Goal: Navigation & Orientation: Find specific page/section

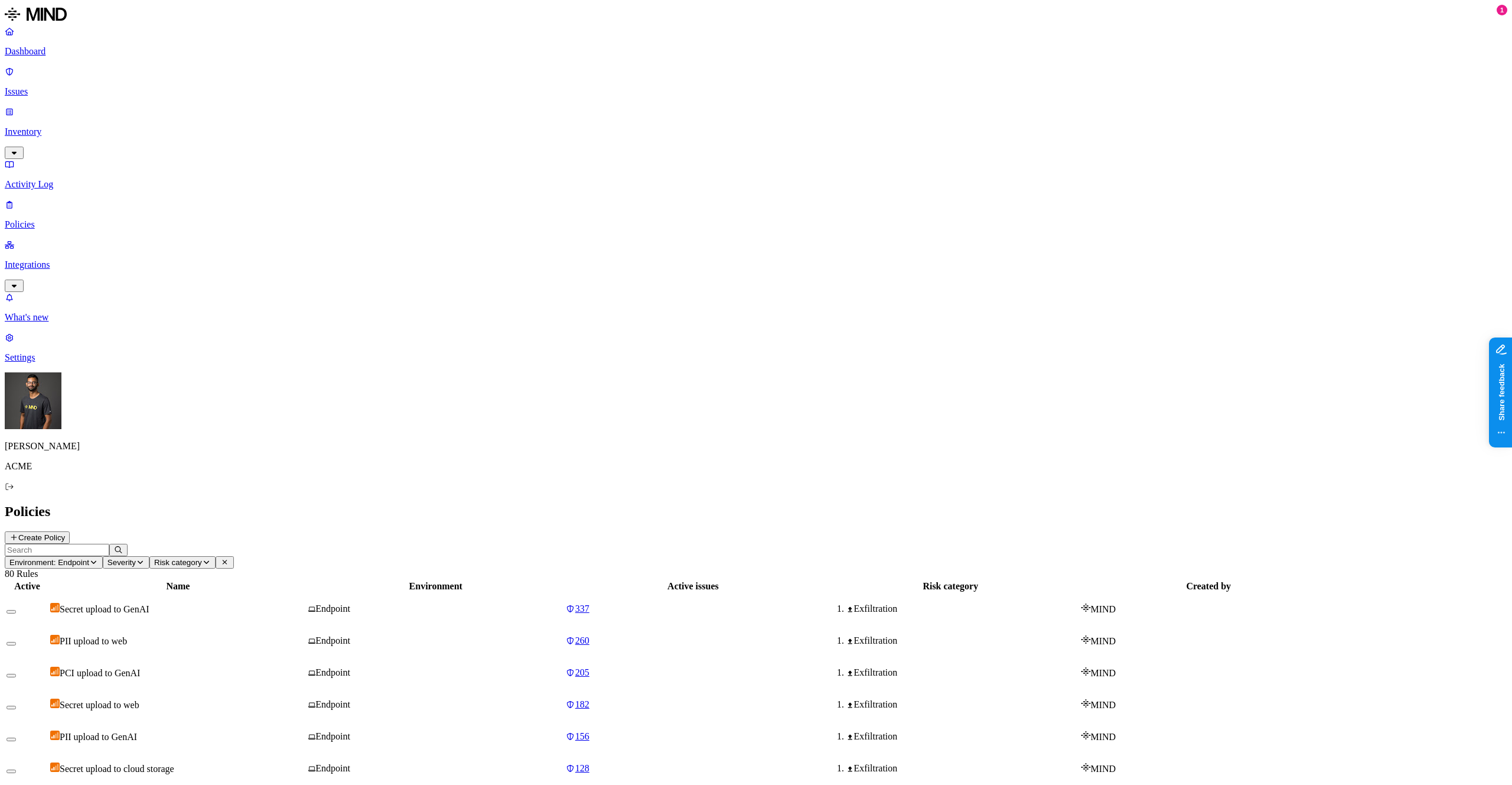
click at [37, 363] on p "Settings" at bounding box center [756, 357] width 1502 height 11
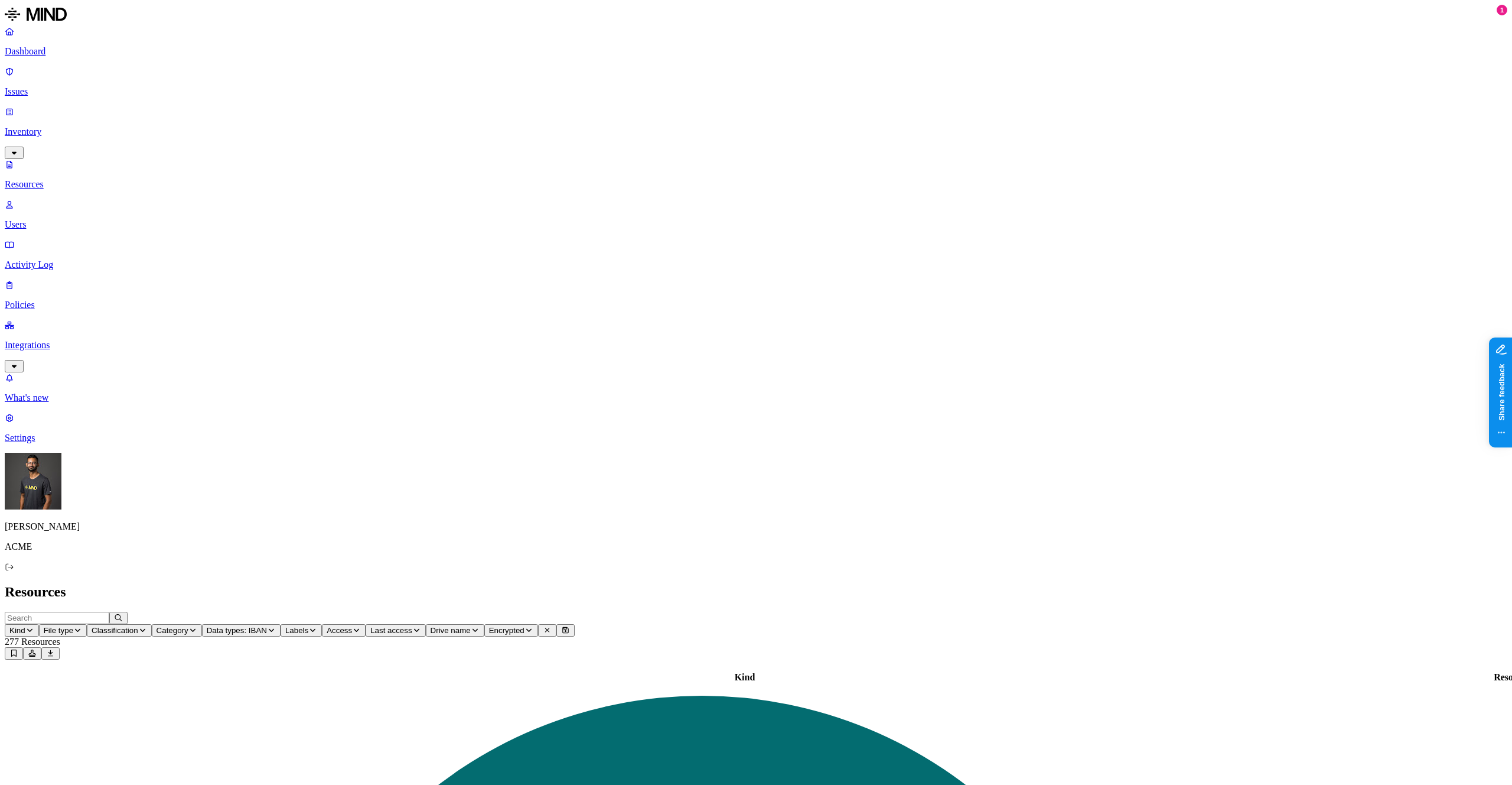
click at [38, 45] on link "Dashboard" at bounding box center [756, 42] width 1502 height 31
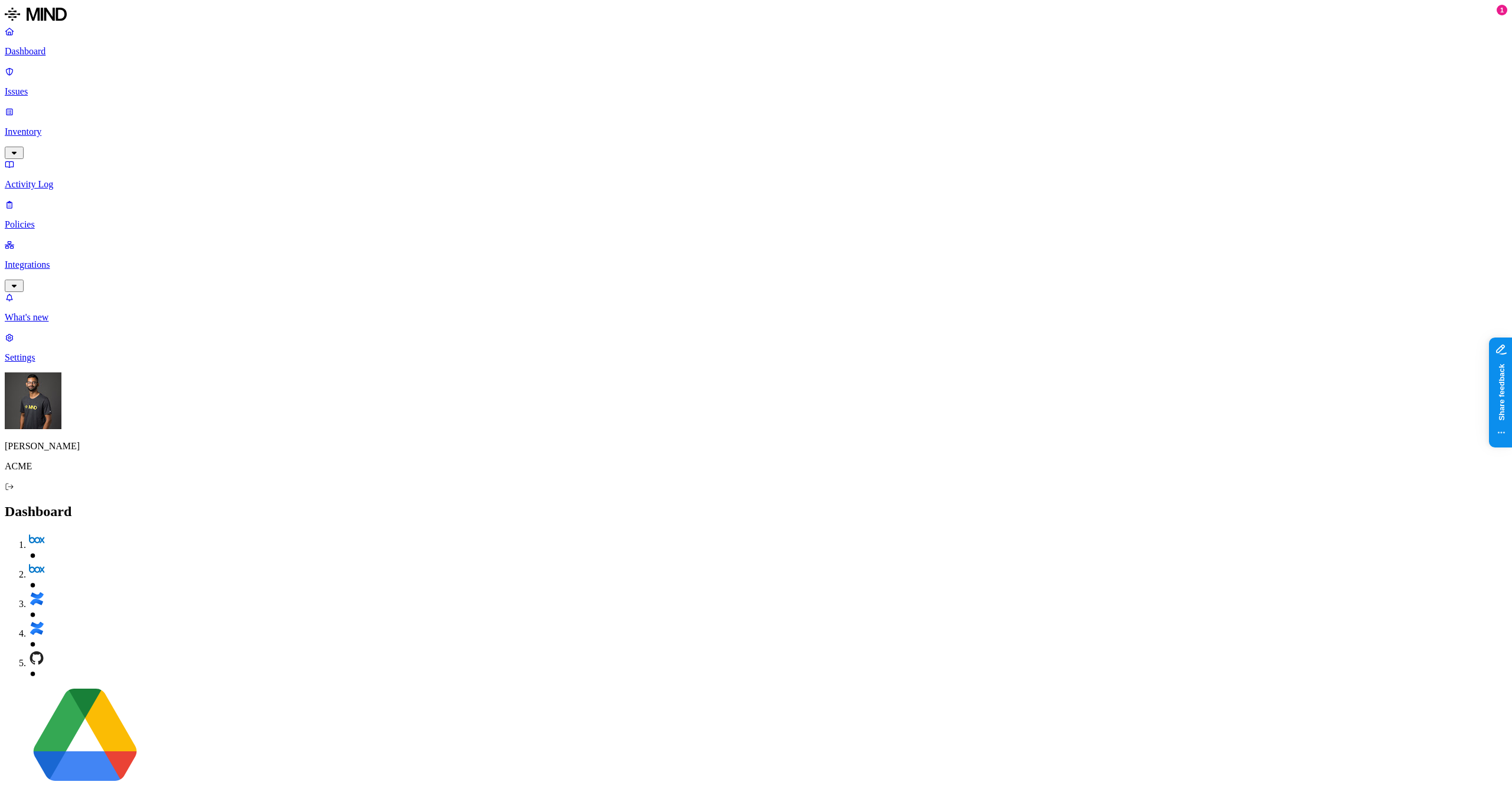
click at [96, 106] on link "Inventory" at bounding box center [756, 131] width 1502 height 51
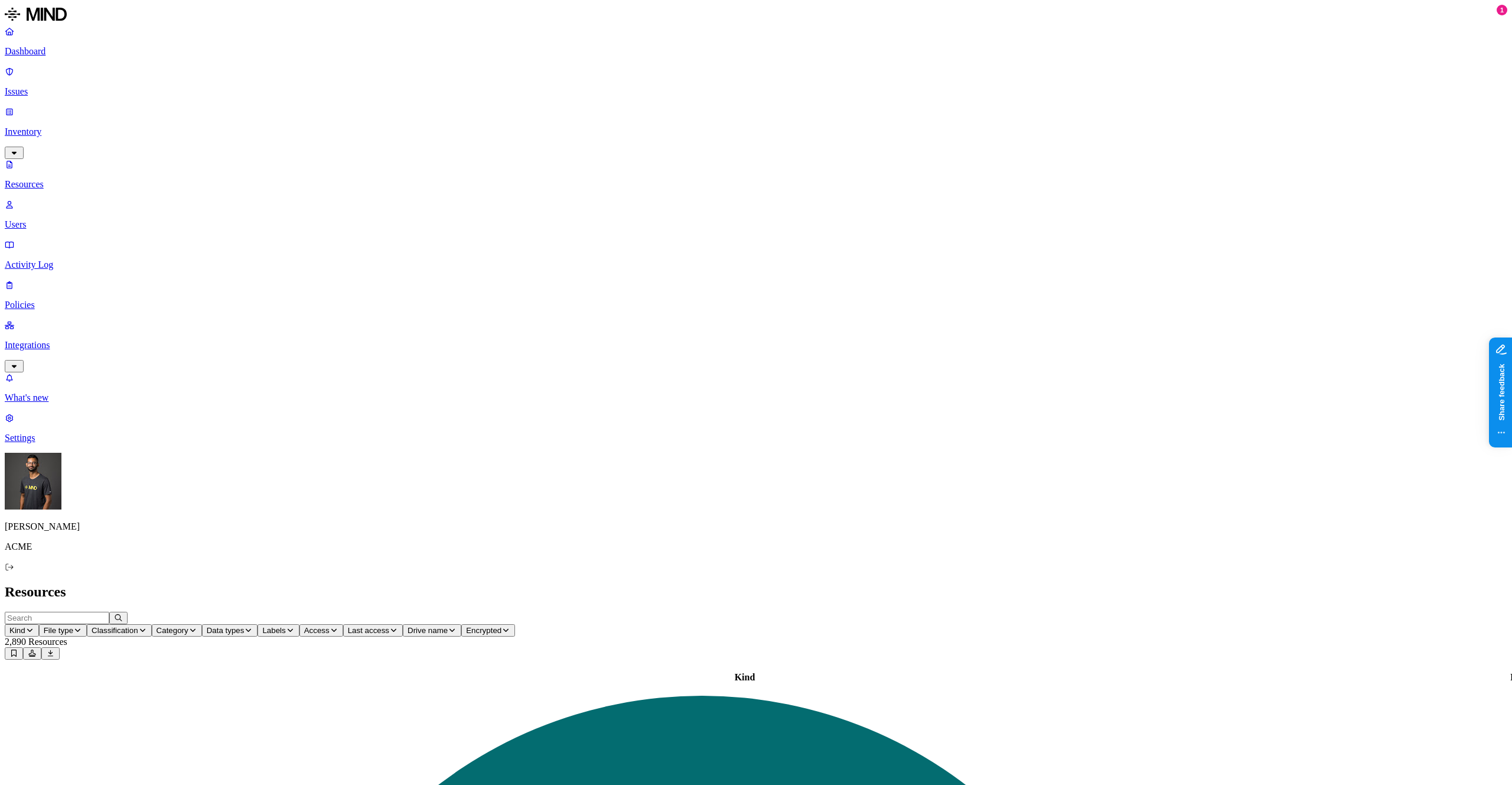
click at [84, 443] on p "Settings" at bounding box center [756, 438] width 1502 height 11
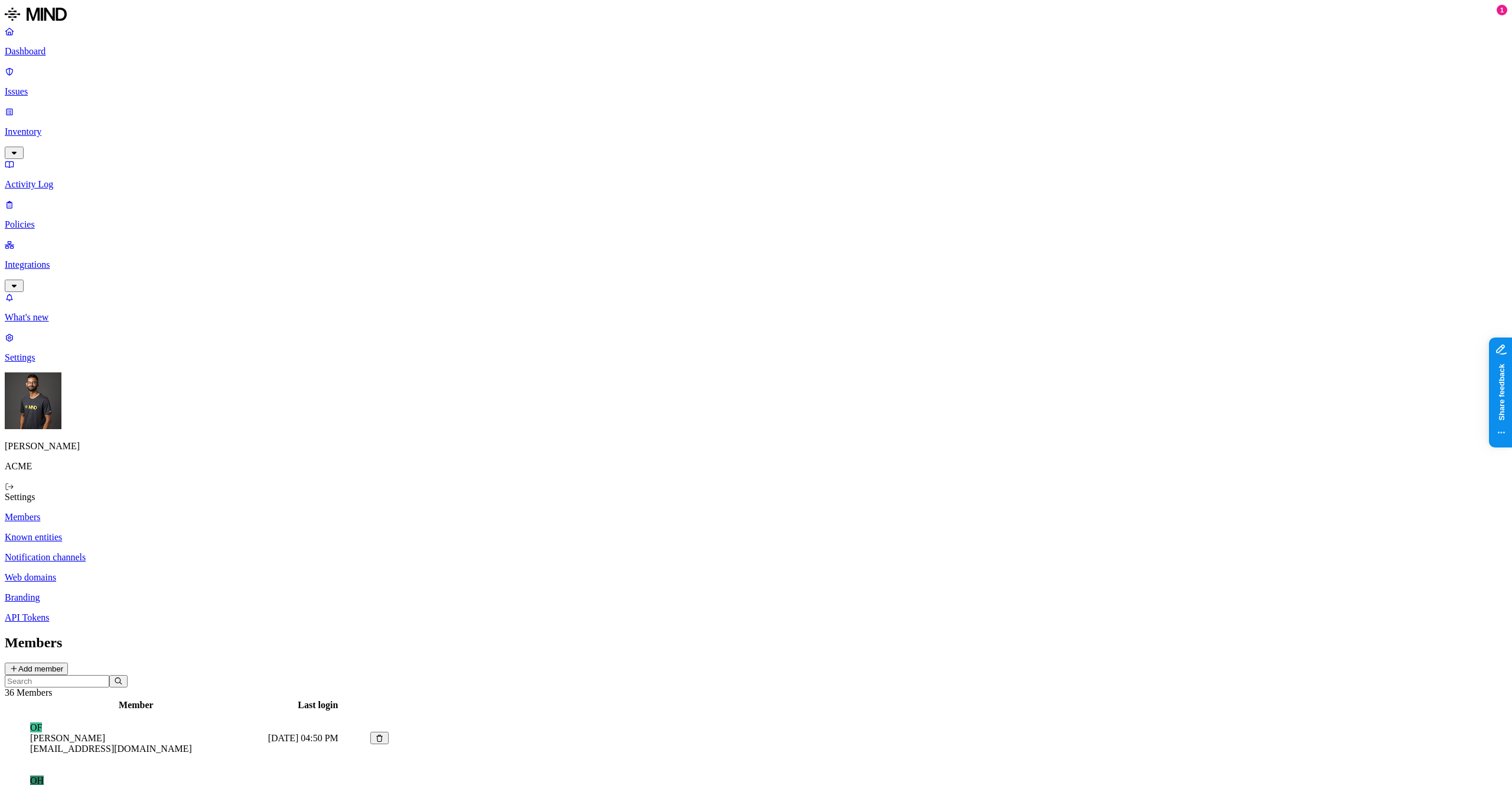
click at [201, 532] on link "Known entities" at bounding box center [756, 538] width 1502 height 11
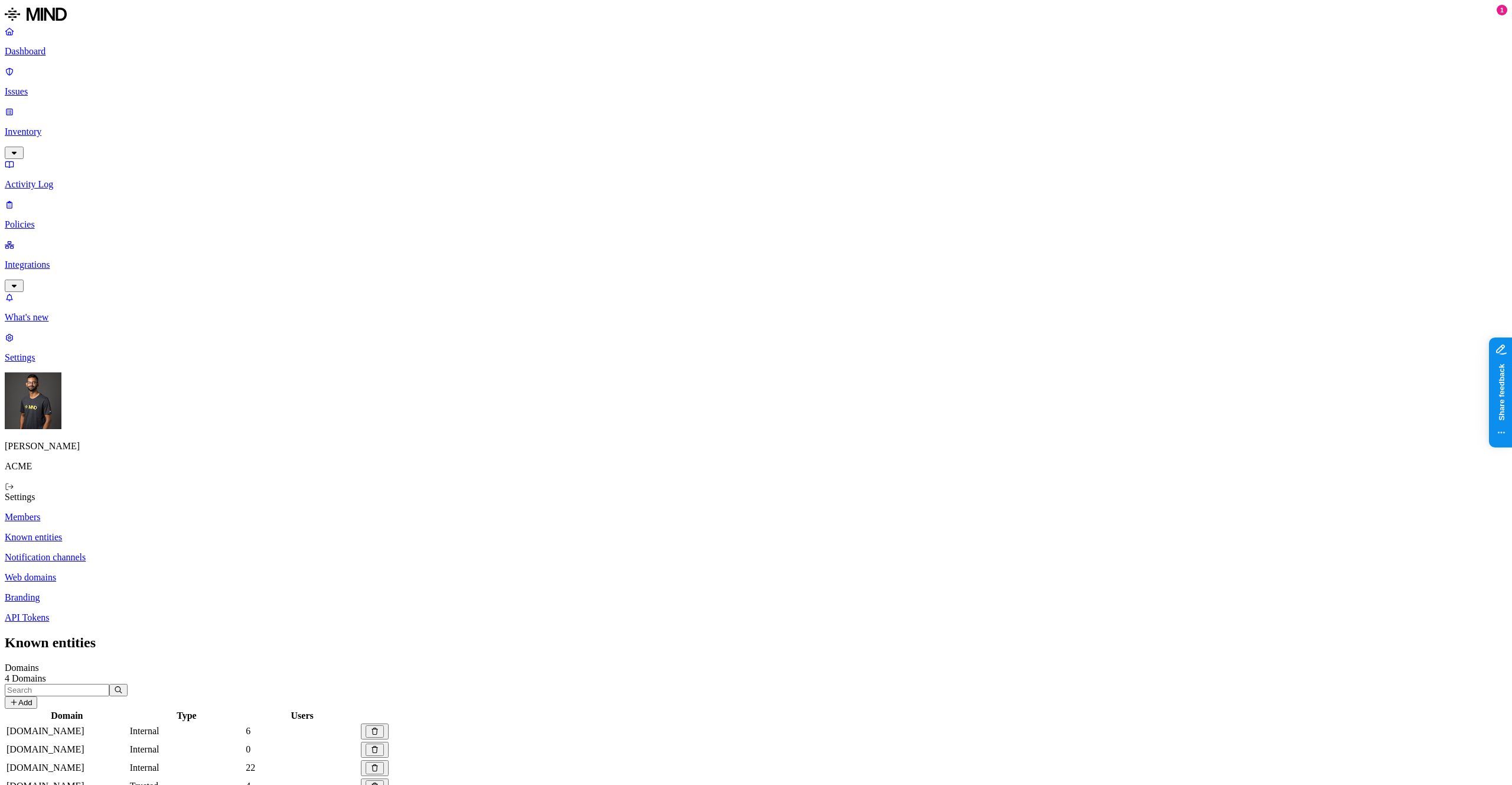
click at [202, 552] on p "Notification channels" at bounding box center [756, 557] width 1502 height 11
click at [194, 572] on link "Web domains" at bounding box center [756, 577] width 1502 height 11
click at [183, 592] on p "Branding" at bounding box center [756, 597] width 1502 height 11
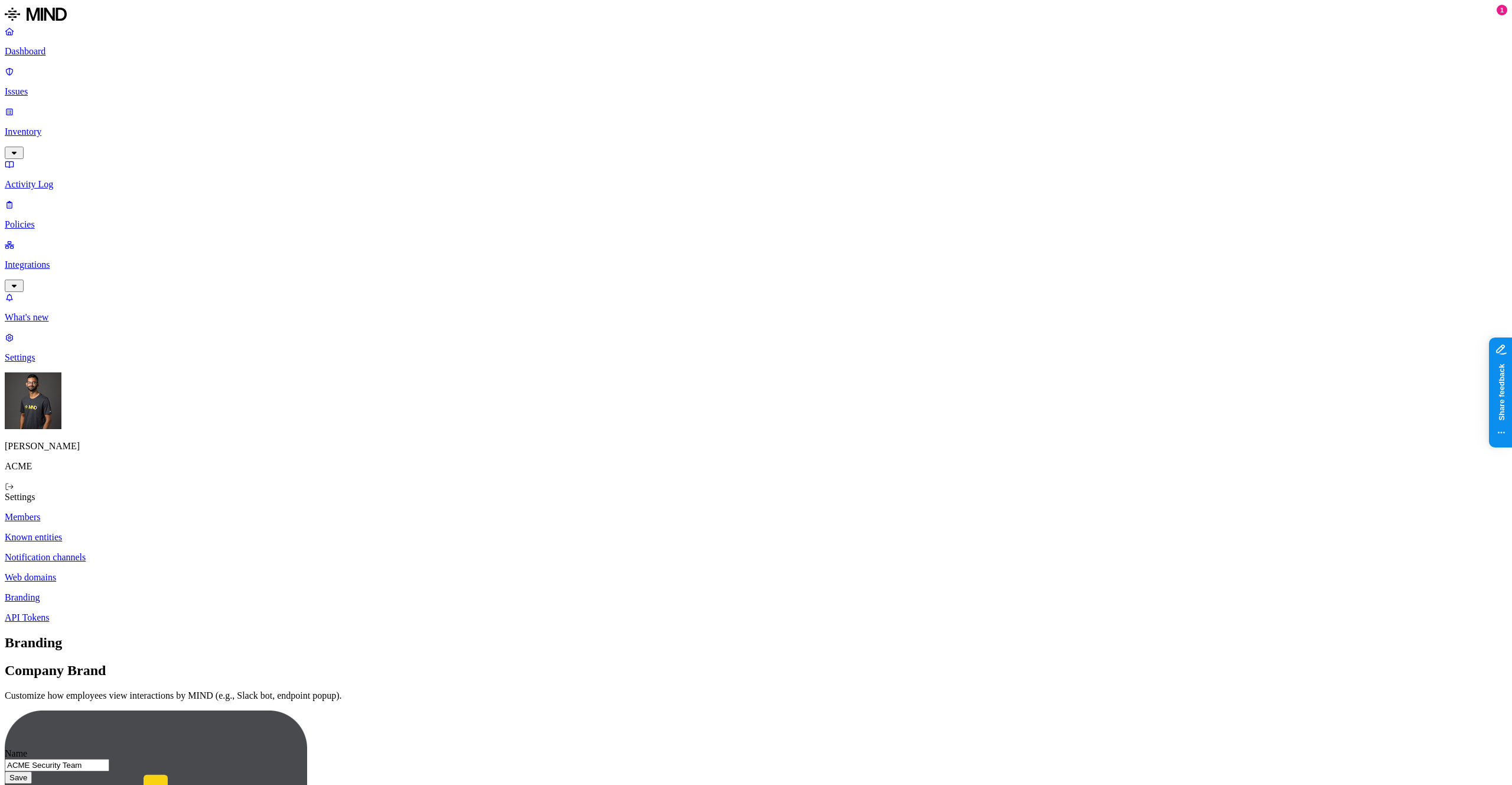
click at [176, 612] on p "API Tokens" at bounding box center [756, 617] width 1502 height 11
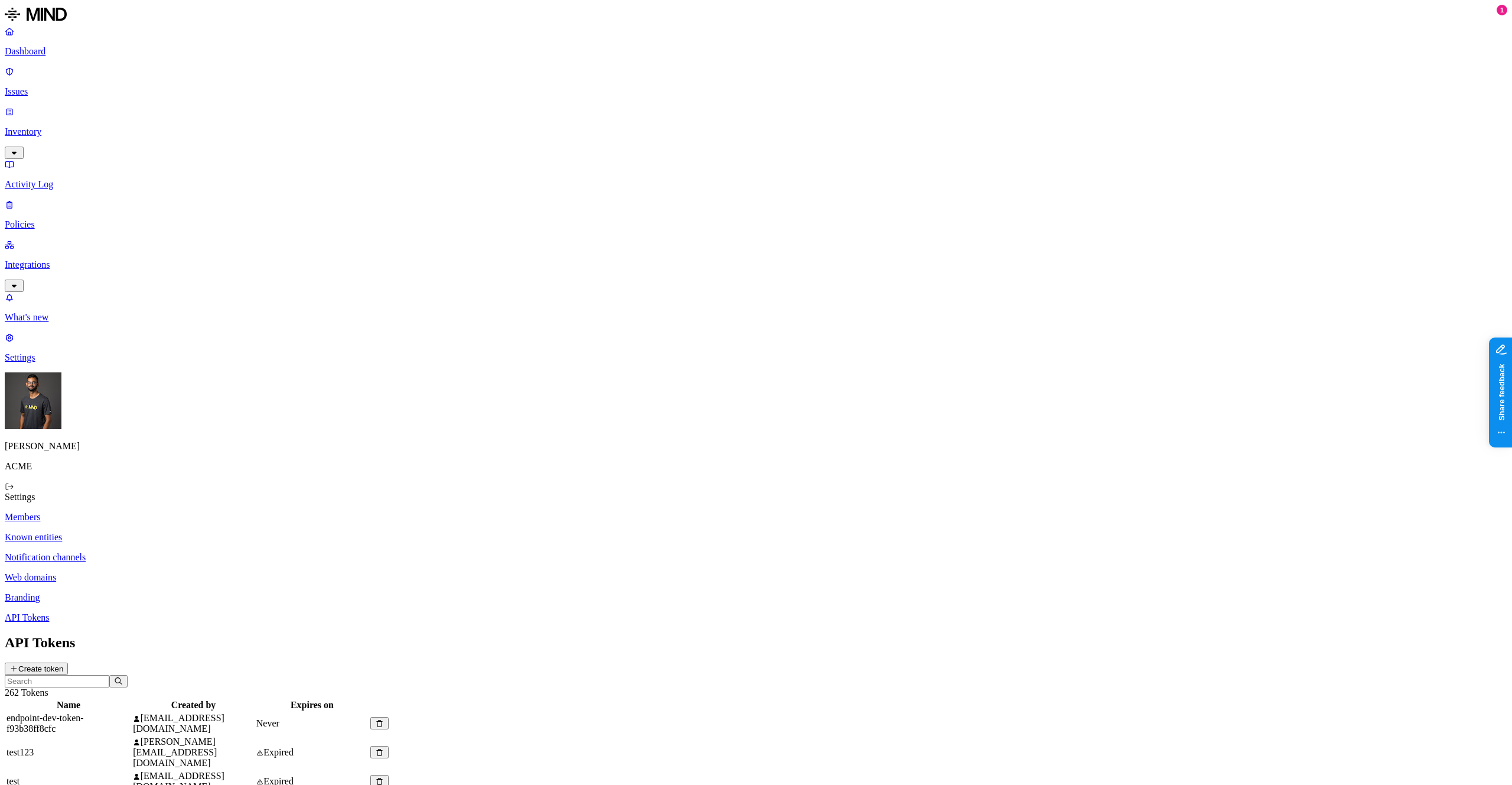
click at [184, 511] on p "Members" at bounding box center [756, 517] width 1502 height 11
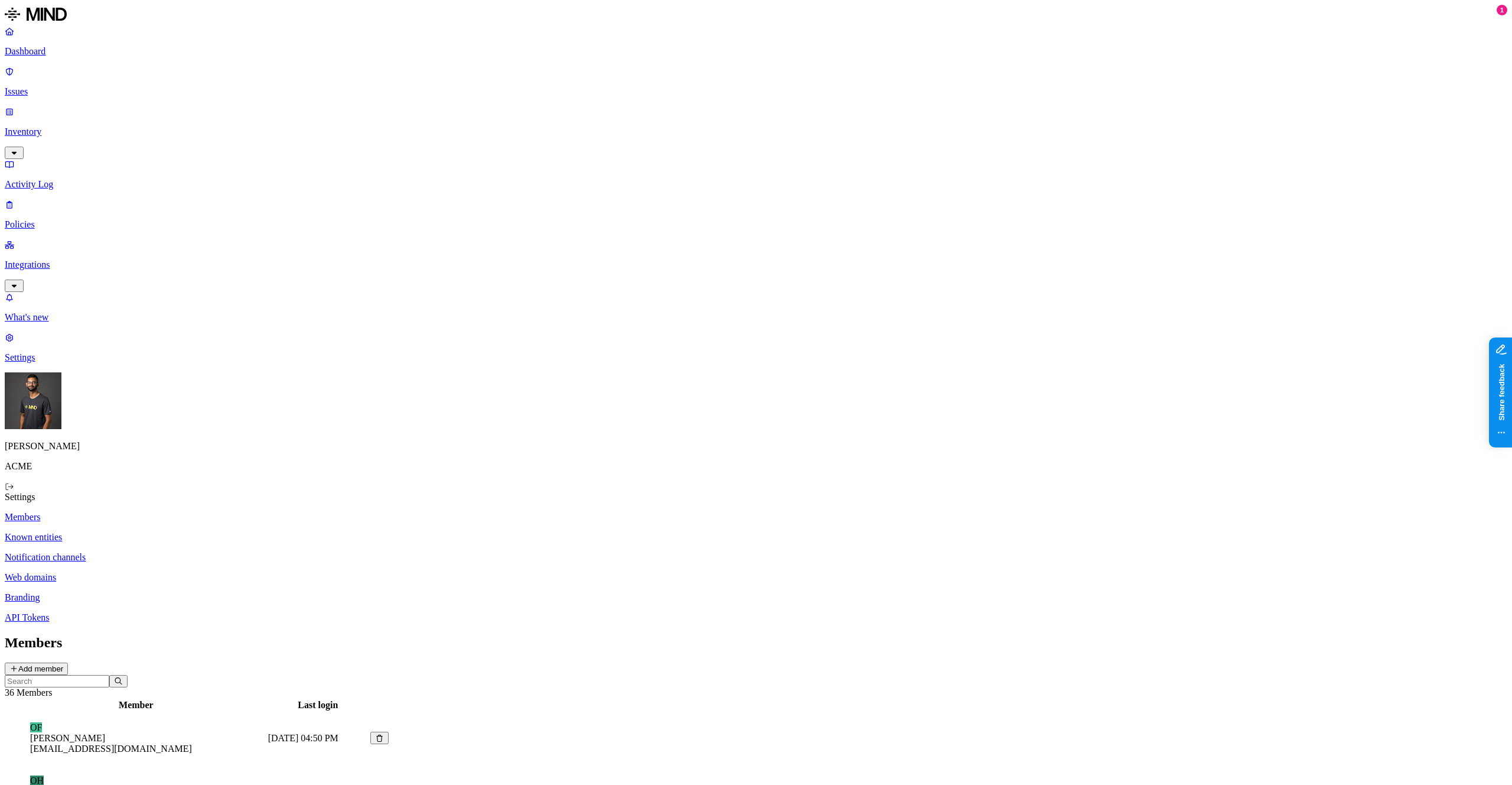
click at [178, 532] on p "Known entities" at bounding box center [756, 538] width 1502 height 11
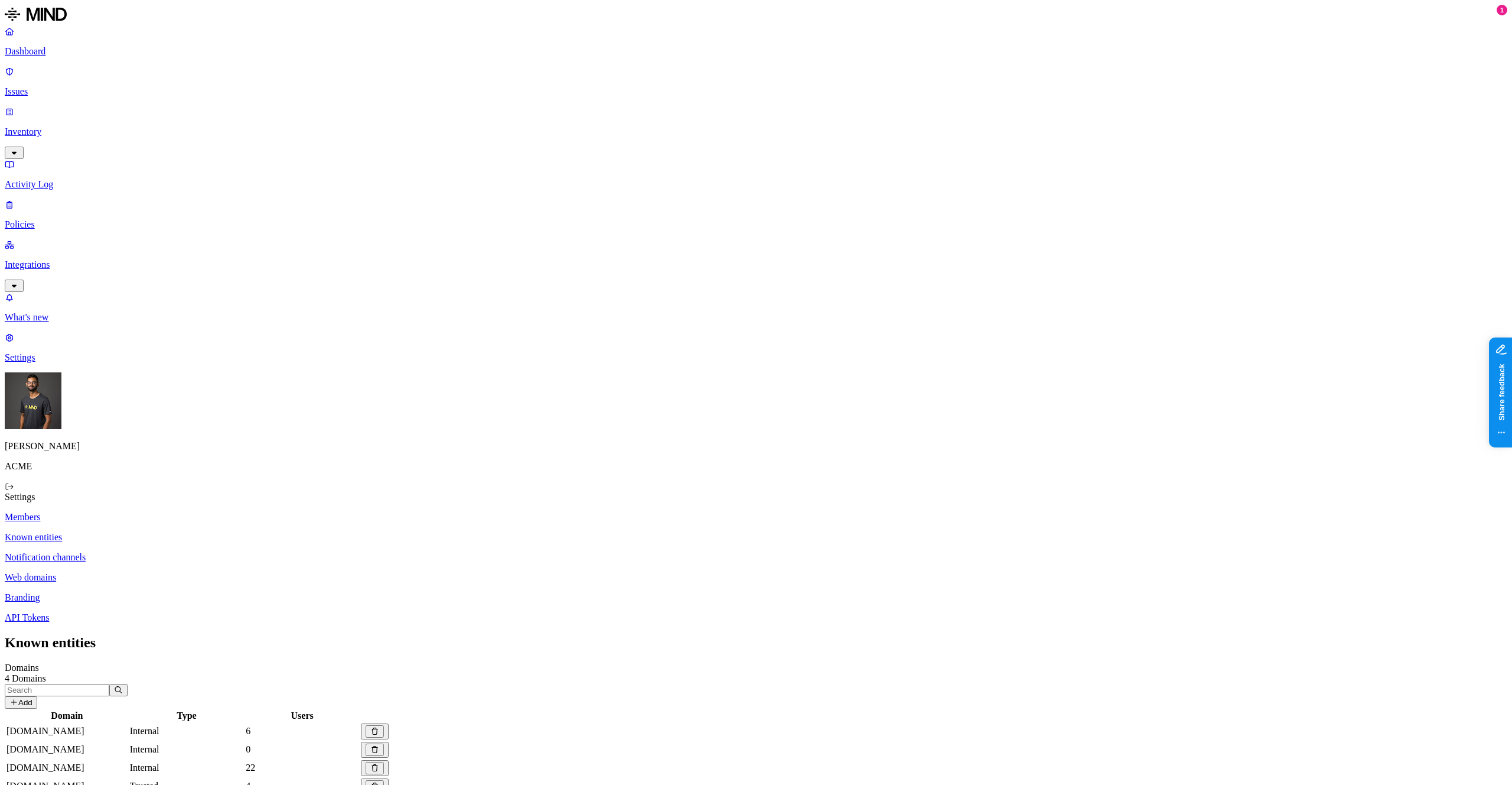
click at [196, 511] on p "Members" at bounding box center [756, 517] width 1502 height 11
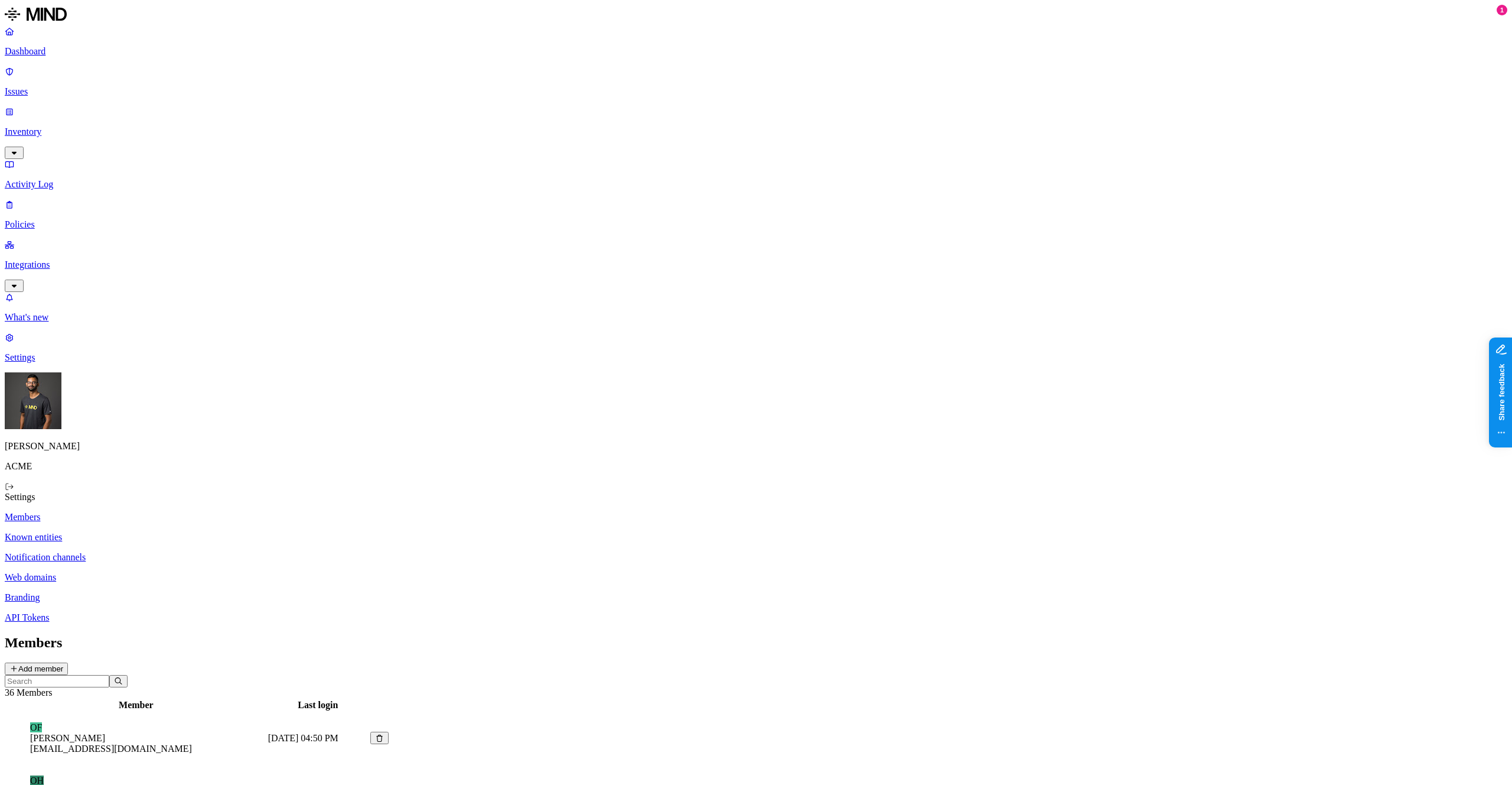
click at [192, 532] on p "Known entities" at bounding box center [756, 538] width 1502 height 11
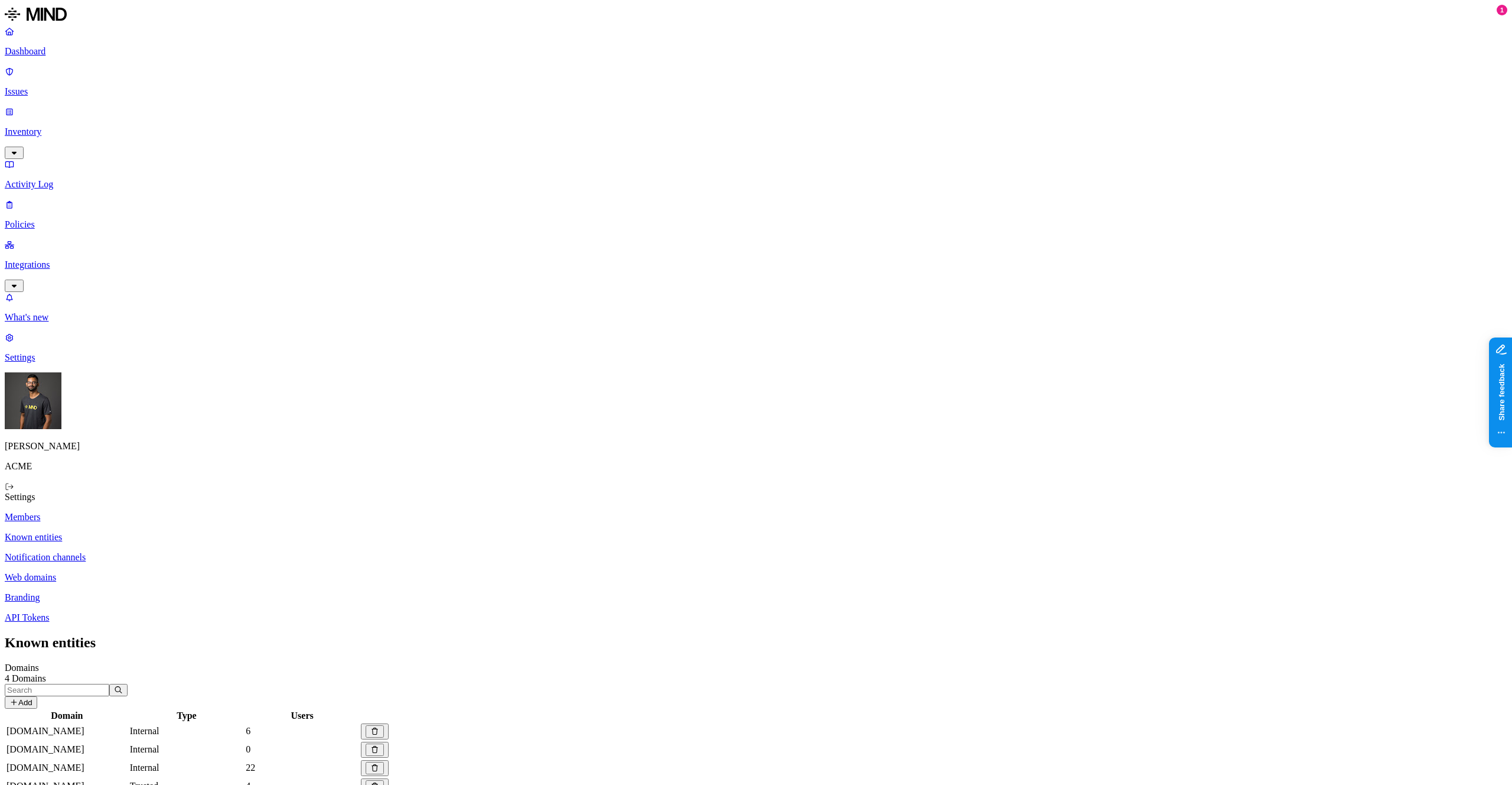
click at [212, 511] on p "Members" at bounding box center [756, 517] width 1502 height 11
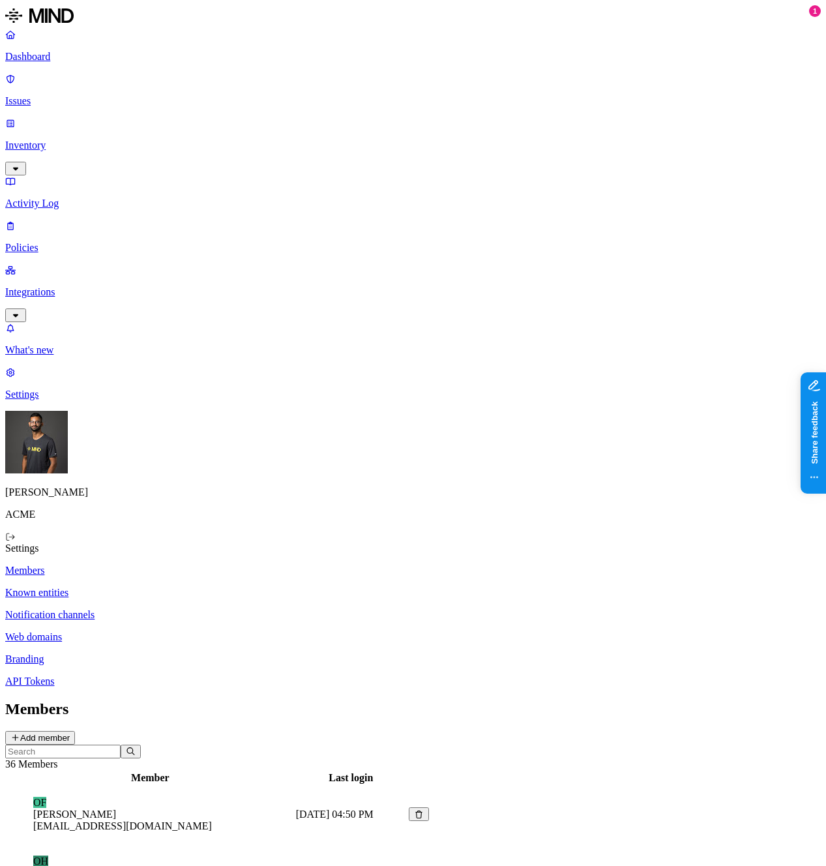
click at [241, 587] on link "Known entities" at bounding box center [412, 593] width 815 height 12
